Goal: Information Seeking & Learning: Learn about a topic

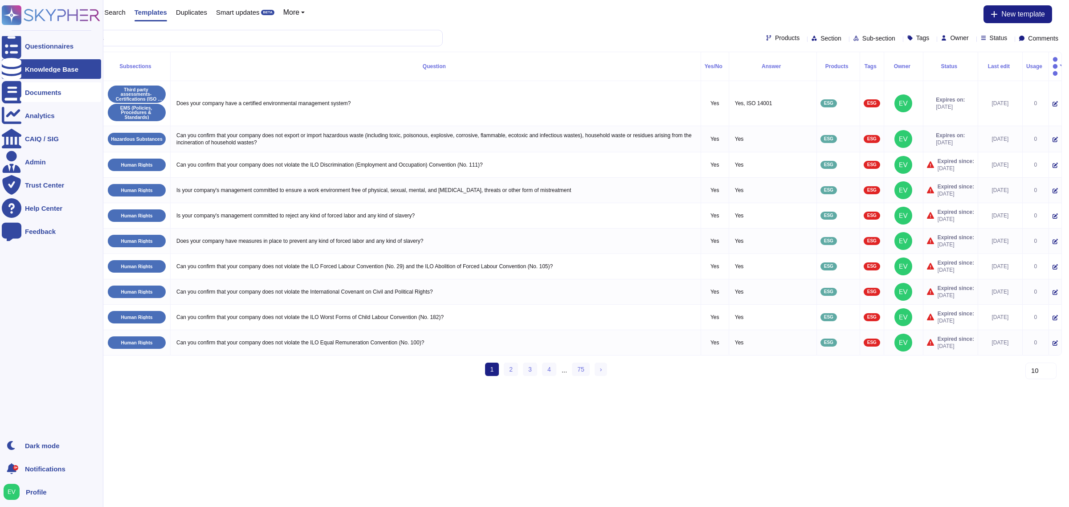
click at [39, 96] on div "Documents" at bounding box center [51, 92] width 99 height 20
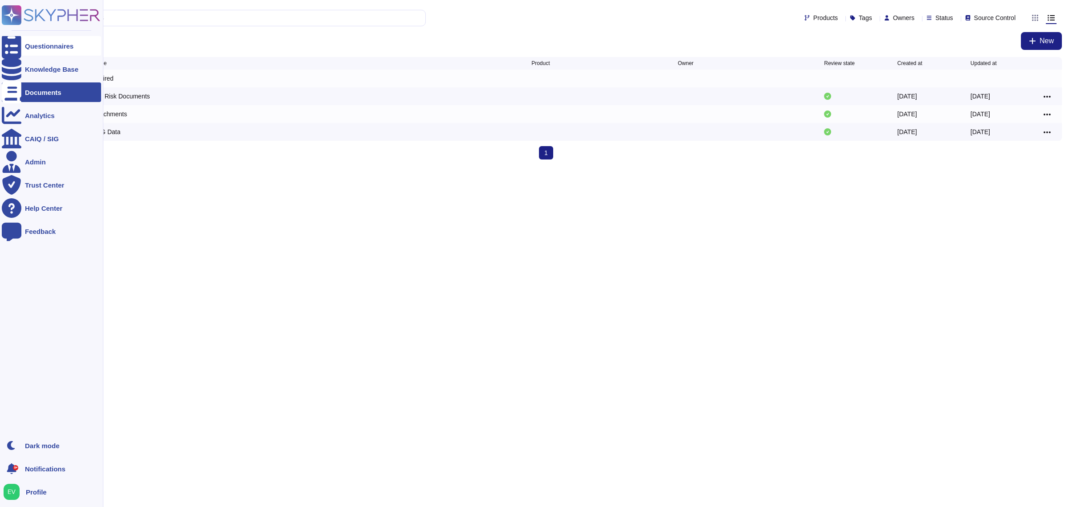
click at [22, 43] on div "Questionnaires" at bounding box center [51, 46] width 99 height 20
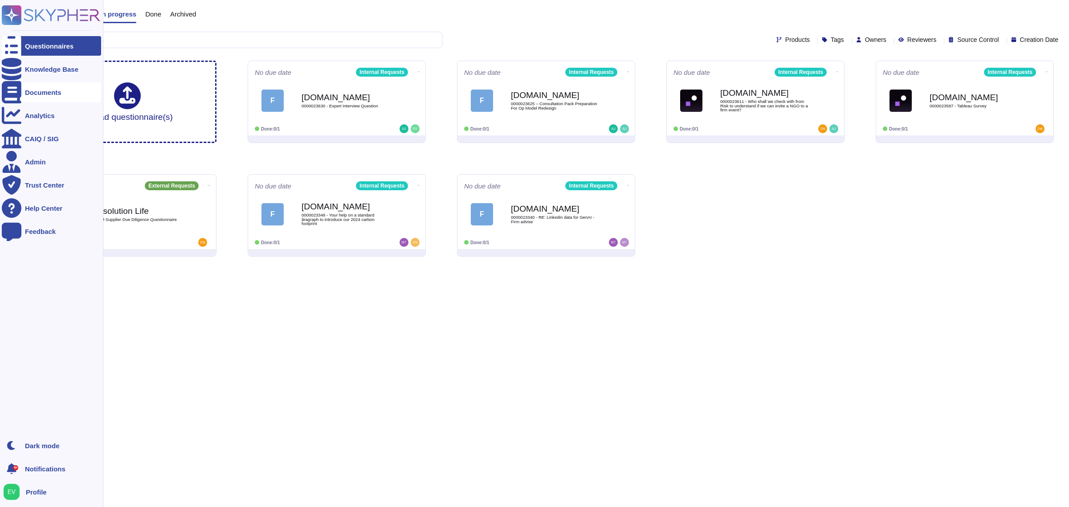
click at [47, 85] on div "Documents" at bounding box center [51, 92] width 99 height 20
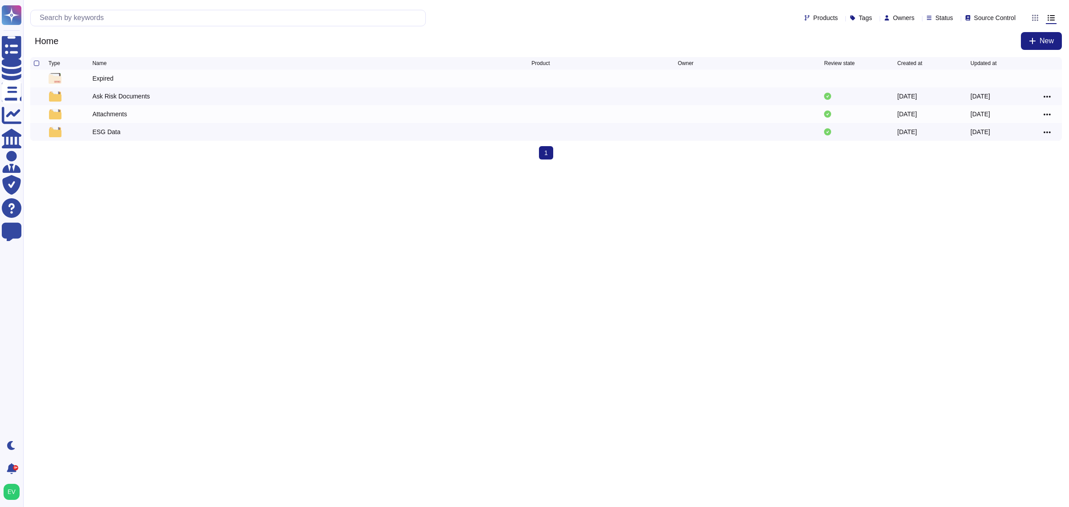
click at [293, 167] on html "Questionnaires Knowledge Base Documents Analytics CAIQ / SIG Admin Trust Center…" at bounding box center [534, 83] width 1069 height 167
click at [93, 101] on div "Ask Risk Documents" at bounding box center [120, 96] width 57 height 9
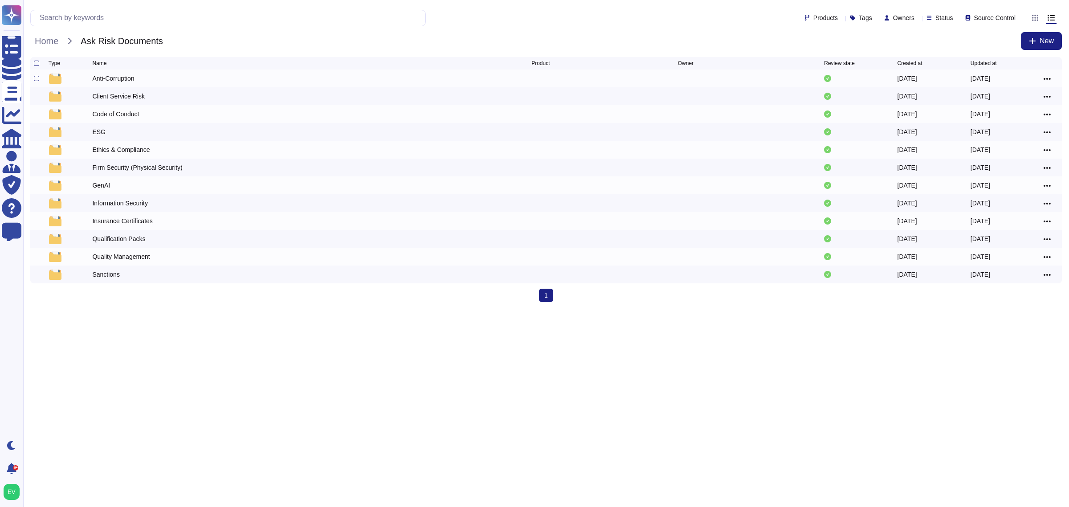
click at [105, 81] on div "Anti-Corruption" at bounding box center [113, 78] width 42 height 9
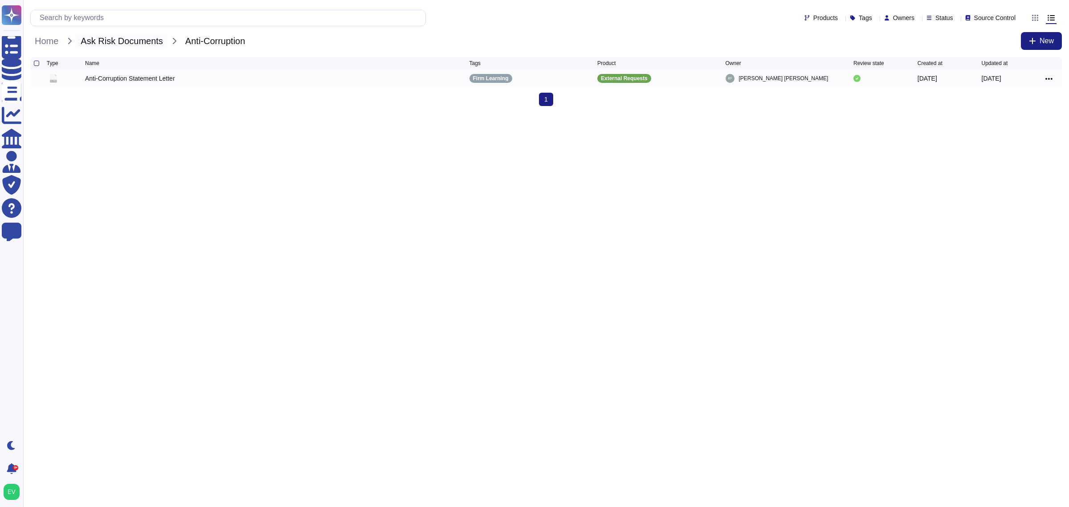
click at [125, 43] on span "Ask Risk Documents" at bounding box center [121, 40] width 91 height 13
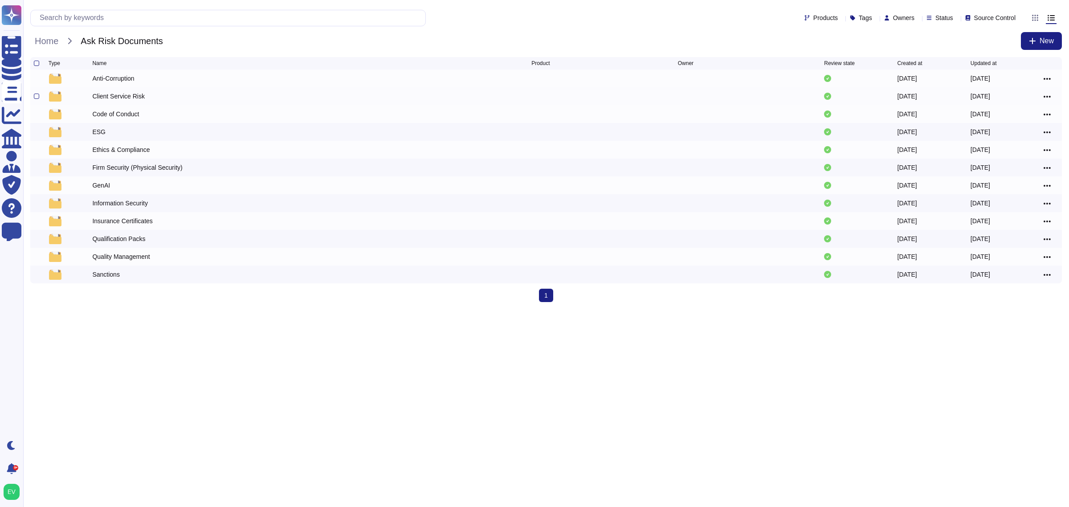
click at [107, 99] on div "Client Service Risk" at bounding box center [118, 96] width 52 height 9
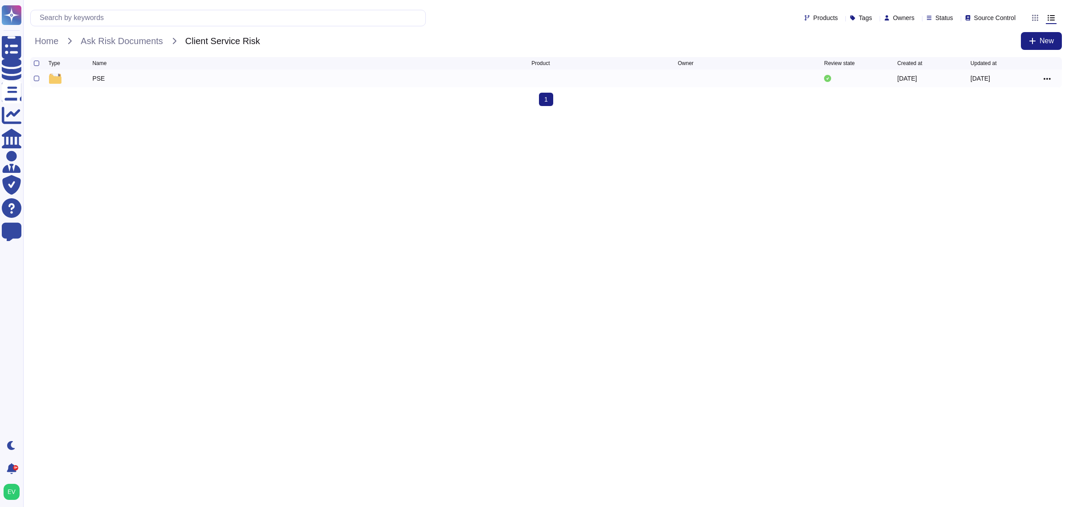
click at [98, 77] on div "PSE" at bounding box center [98, 78] width 12 height 9
click at [146, 45] on span "Client Service Risk" at bounding box center [148, 40] width 84 height 13
click at [146, 45] on span "Ask Risk Documents" at bounding box center [121, 40] width 91 height 13
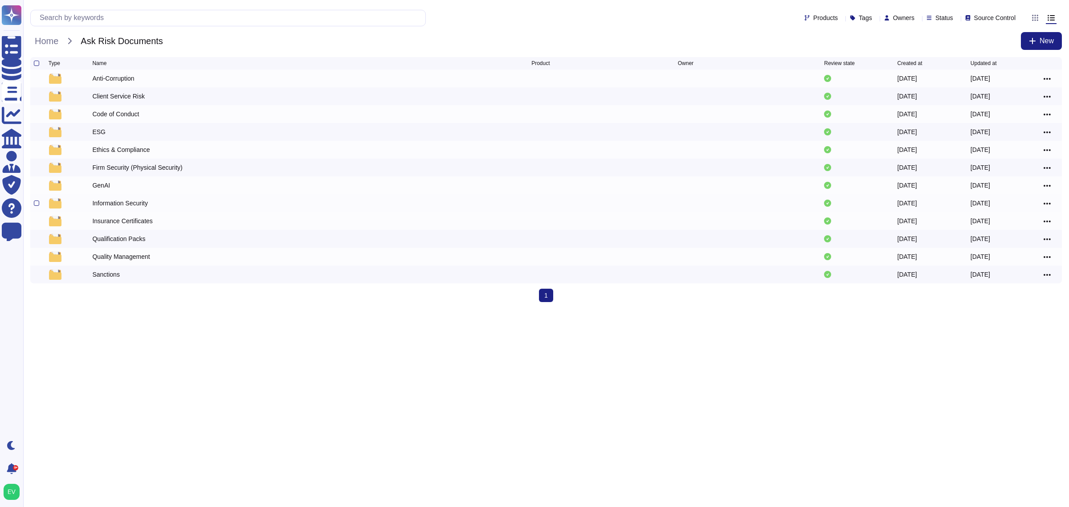
click at [110, 205] on div "Information Security" at bounding box center [120, 203] width 56 height 9
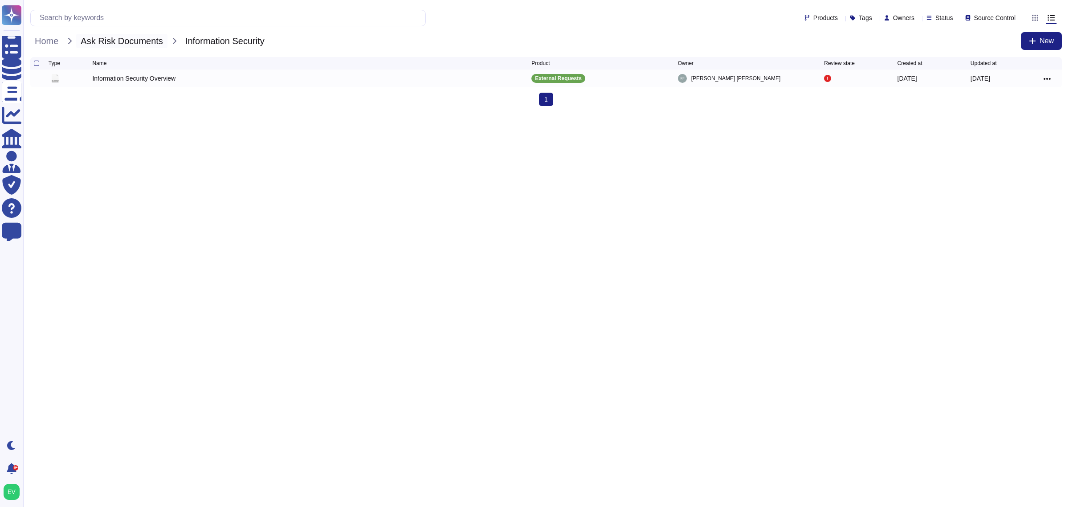
click at [156, 39] on span "Ask Risk Documents" at bounding box center [121, 40] width 91 height 13
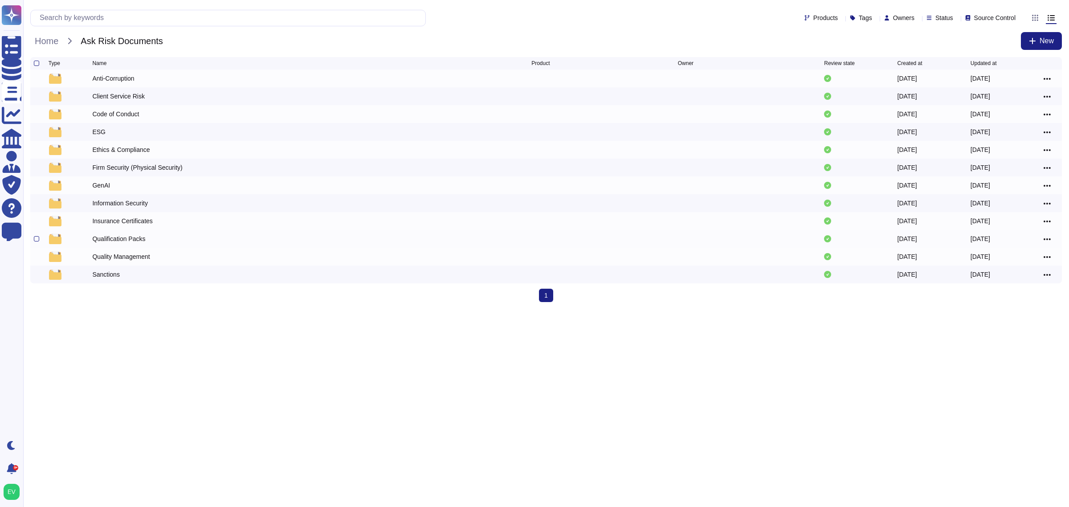
click at [113, 243] on div "Qualification Packs" at bounding box center [118, 238] width 53 height 9
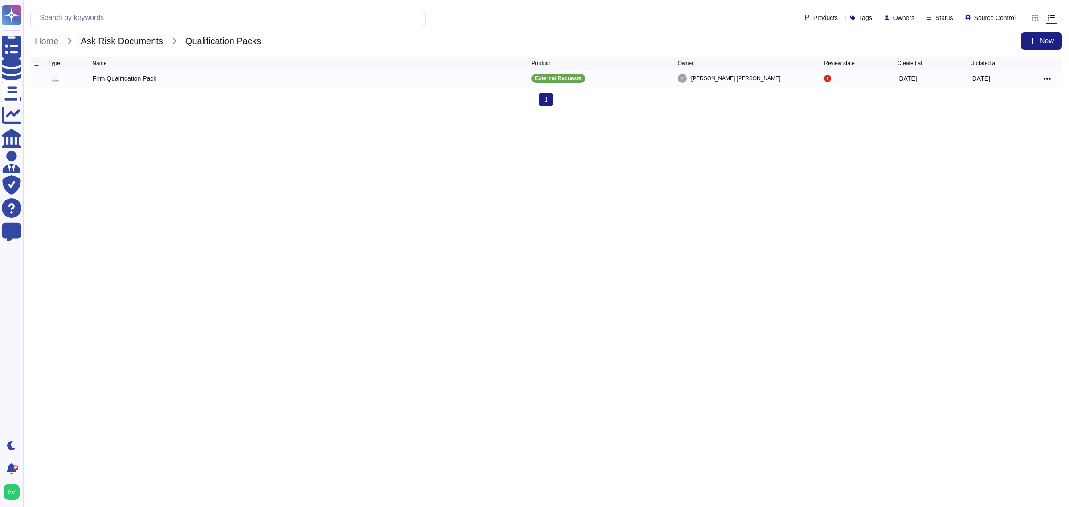
click at [126, 40] on span "Ask Risk Documents" at bounding box center [121, 40] width 91 height 13
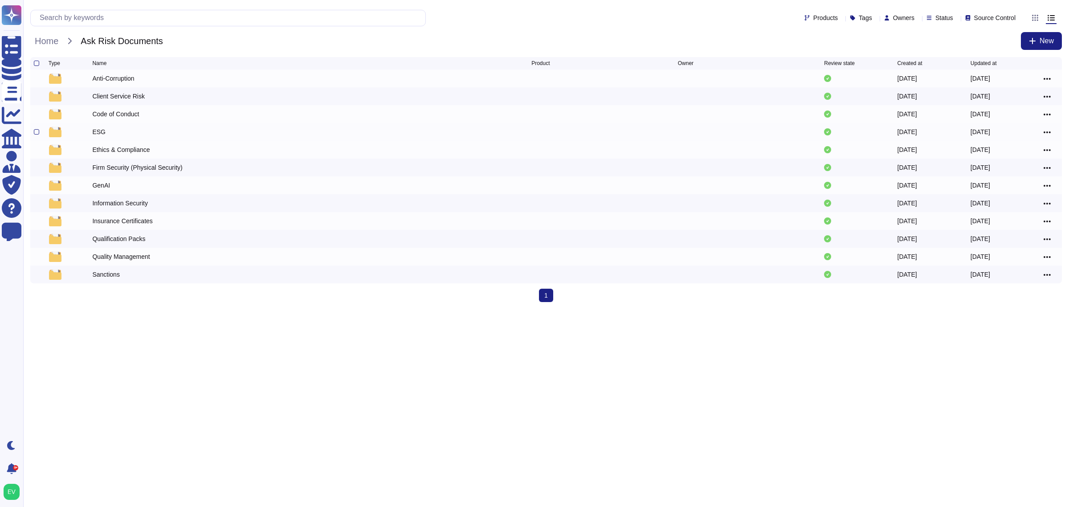
click at [88, 132] on div at bounding box center [71, 132] width 44 height 11
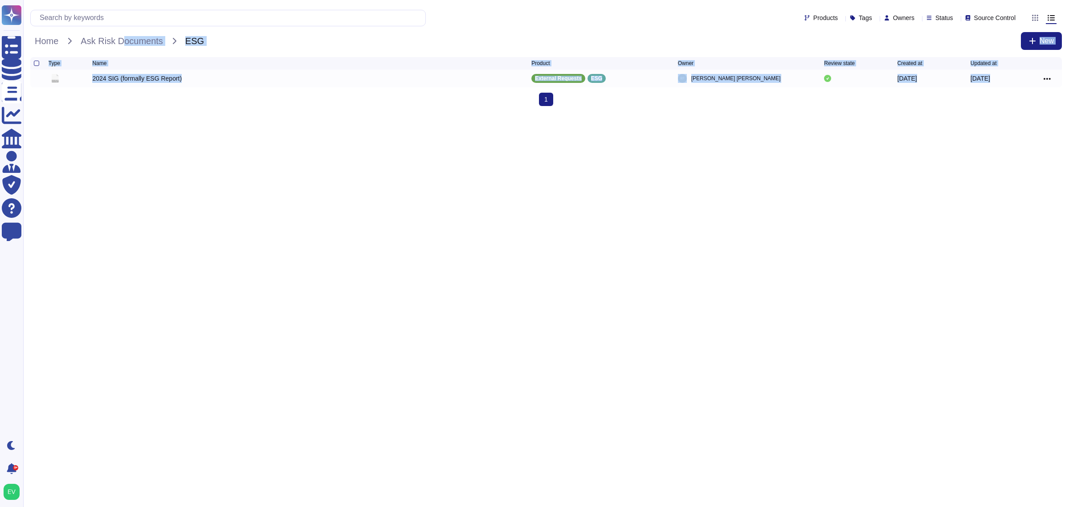
drag, startPoint x: 88, startPoint y: 132, endPoint x: 128, endPoint y: 51, distance: 90.4
click at [128, 51] on html "Questionnaires Knowledge Base Documents Analytics CAIQ / SIG Admin Trust Center…" at bounding box center [534, 56] width 1069 height 113
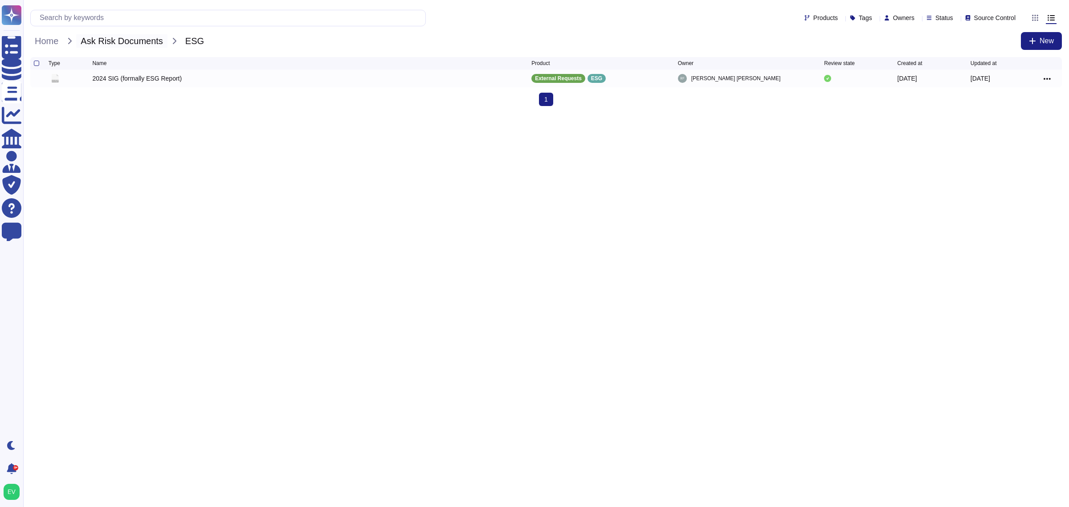
click at [120, 41] on span "Ask Risk Documents" at bounding box center [121, 40] width 91 height 13
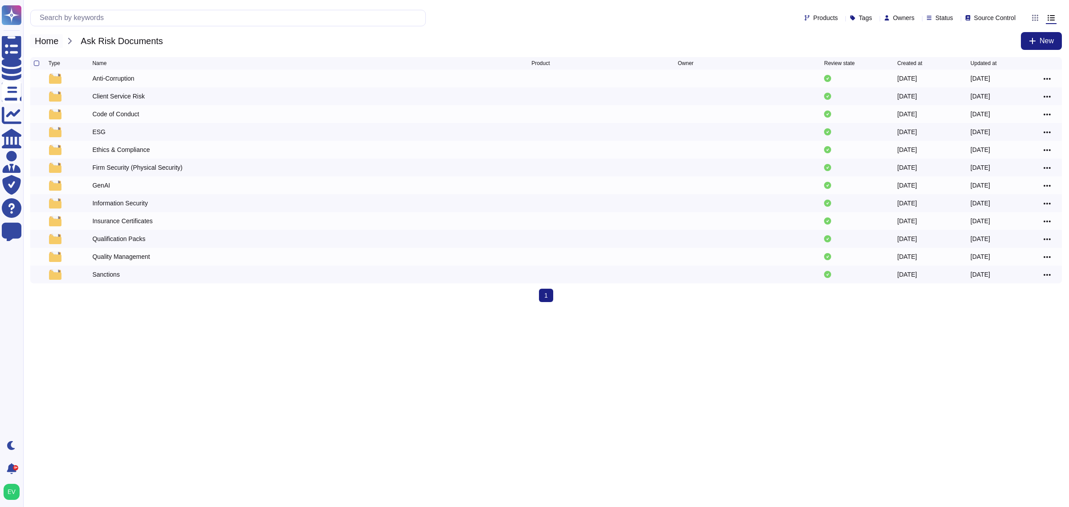
click at [53, 35] on span "Home" at bounding box center [46, 40] width 33 height 13
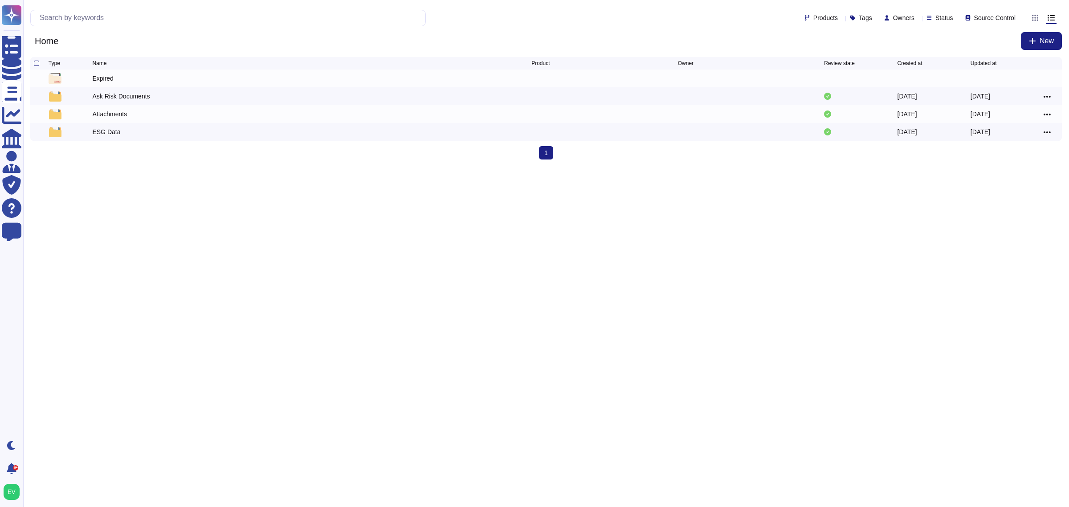
click at [221, 167] on html "Questionnaires Knowledge Base Documents Analytics CAIQ / SIG Admin Trust Center…" at bounding box center [534, 83] width 1069 height 167
click at [444, 167] on html "Questionnaires Knowledge Base Documents Analytics CAIQ / SIG Admin Trust Center…" at bounding box center [534, 83] width 1069 height 167
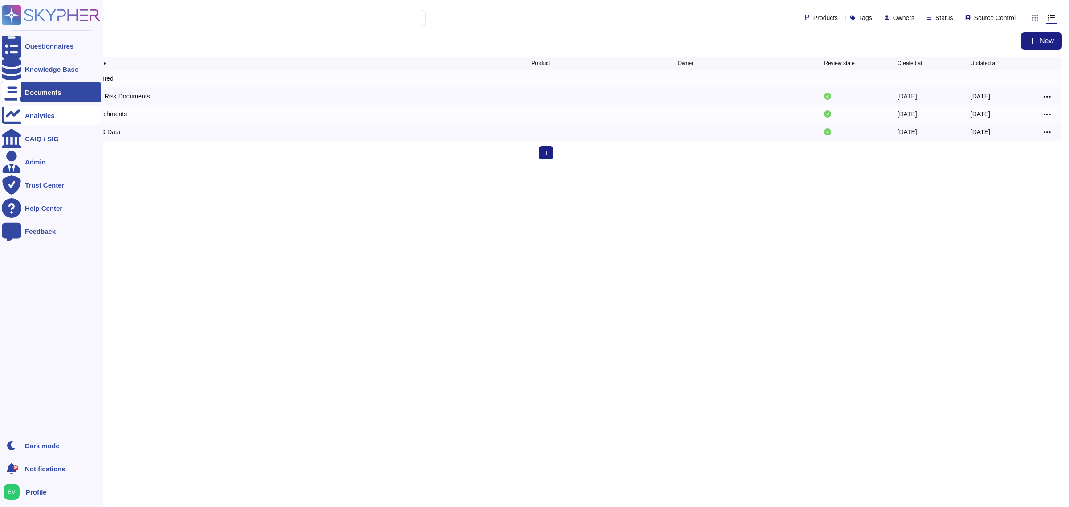
click at [50, 124] on div "Analytics" at bounding box center [51, 116] width 99 height 20
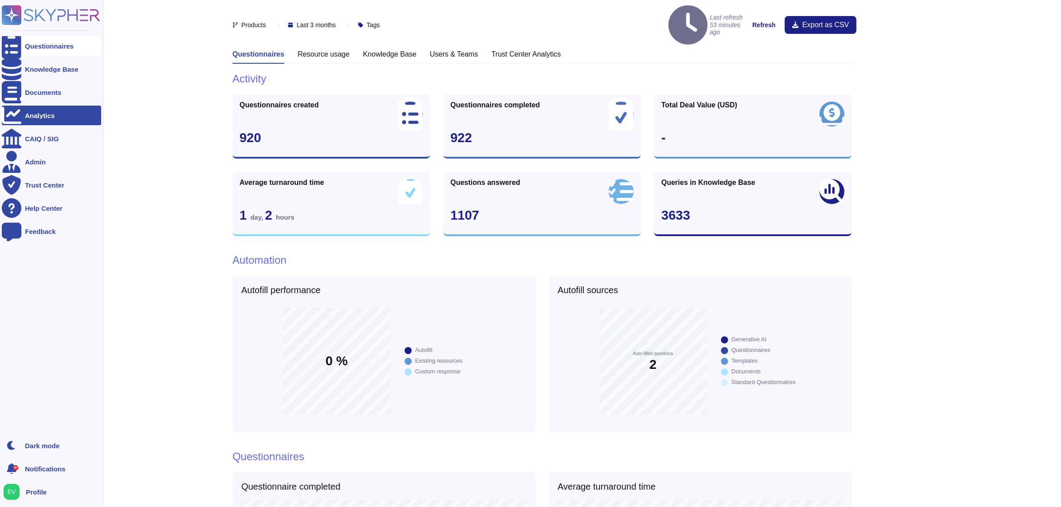
click at [28, 43] on div "Questionnaires" at bounding box center [49, 46] width 49 height 7
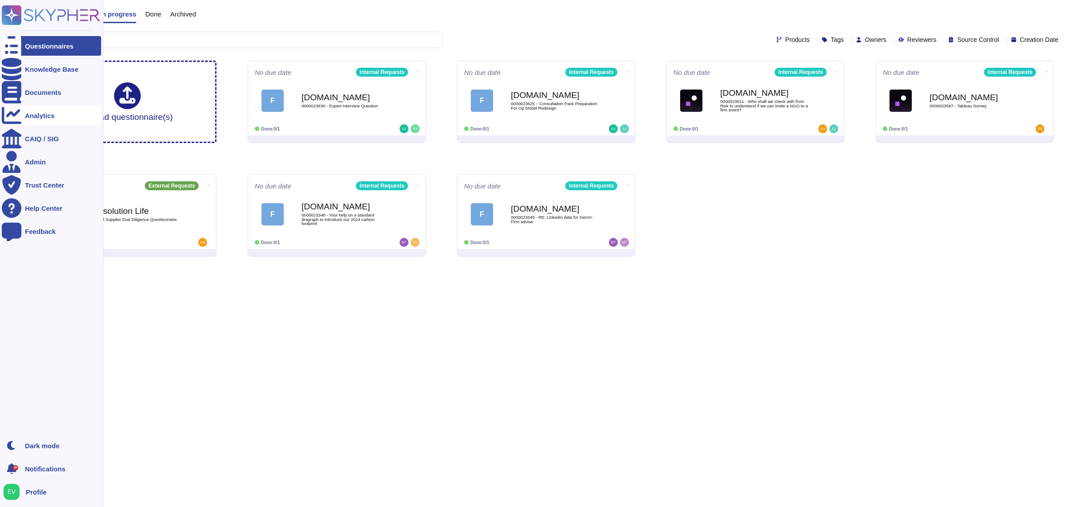
click at [27, 117] on div "Analytics" at bounding box center [40, 115] width 30 height 7
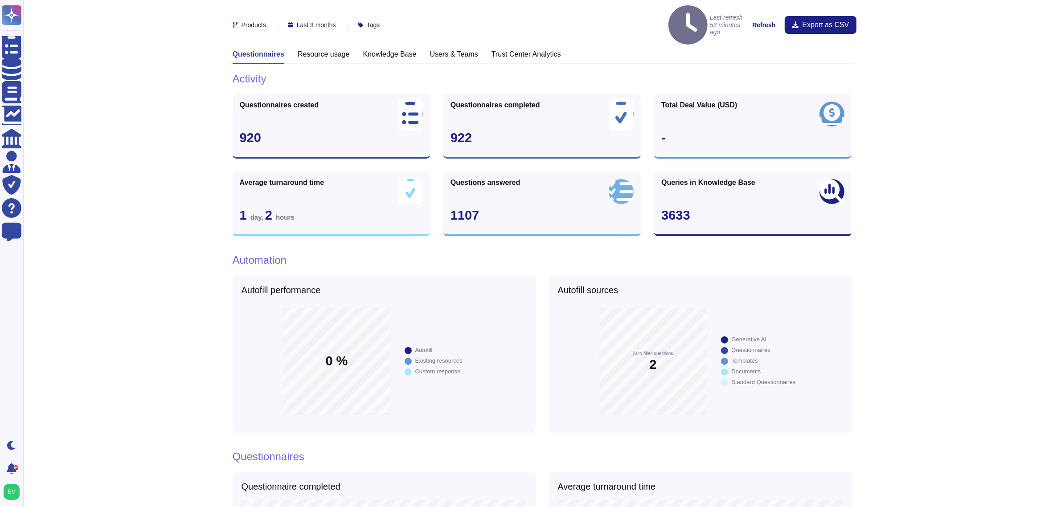
scroll to position [444, 0]
